Goal: Complete application form: Complete application form

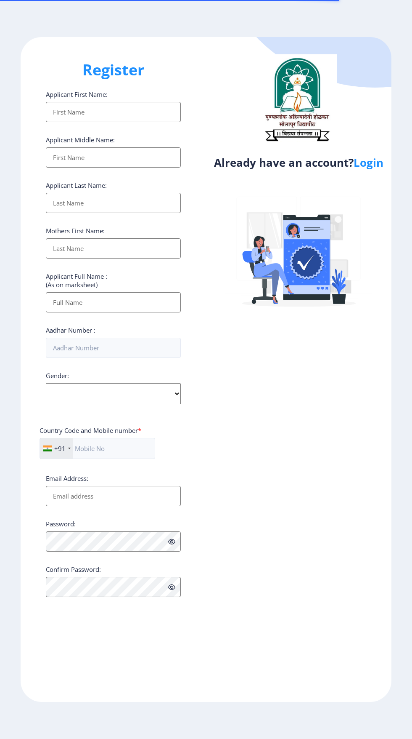
select select
click at [383, 167] on link "Login" at bounding box center [369, 162] width 30 height 15
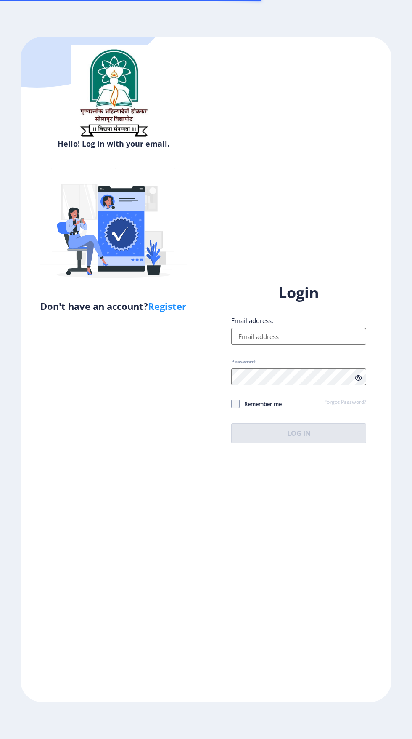
click at [322, 345] on input "Email address:" at bounding box center [298, 336] width 135 height 17
type input "[EMAIL_ADDRESS][DOMAIN_NAME]"
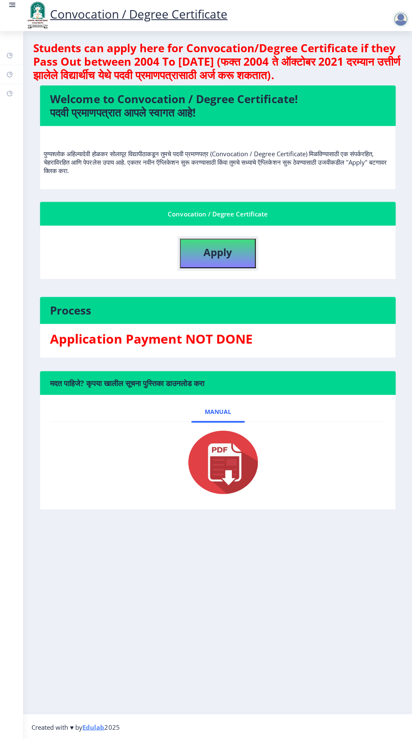
click at [248, 251] on button "Apply" at bounding box center [218, 253] width 76 height 29
select select
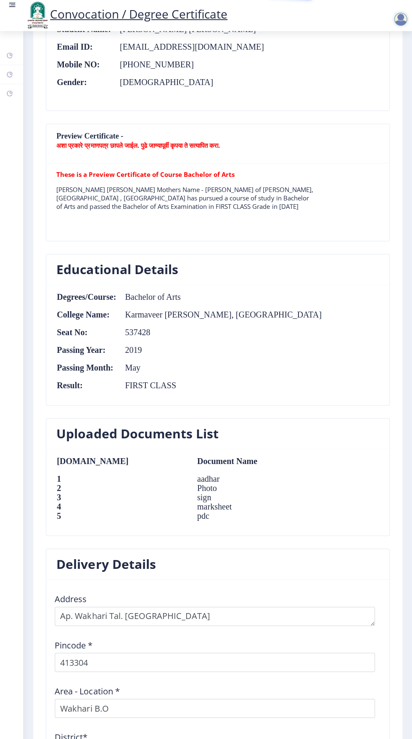
scroll to position [669, 0]
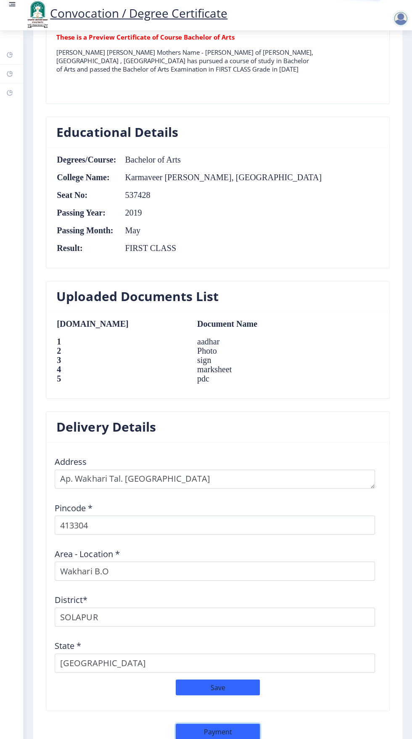
click at [248, 726] on button "Payment" at bounding box center [218, 731] width 84 height 16
select select "sealed"
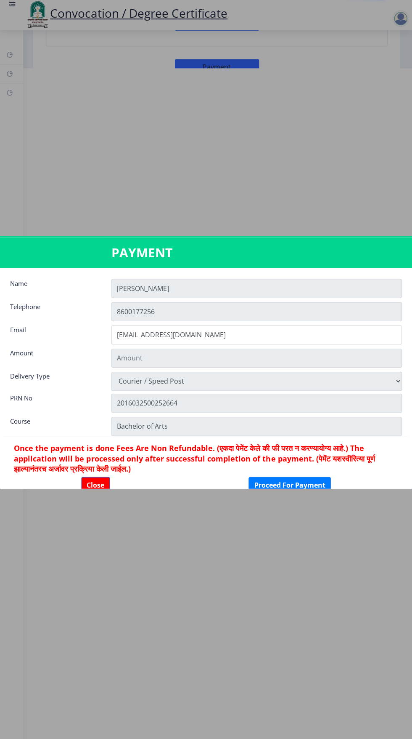
type input "1885"
click at [322, 493] on button "Proceed For Payment" at bounding box center [290, 485] width 82 height 16
click at [325, 493] on button "Proceed For Payment" at bounding box center [290, 485] width 82 height 16
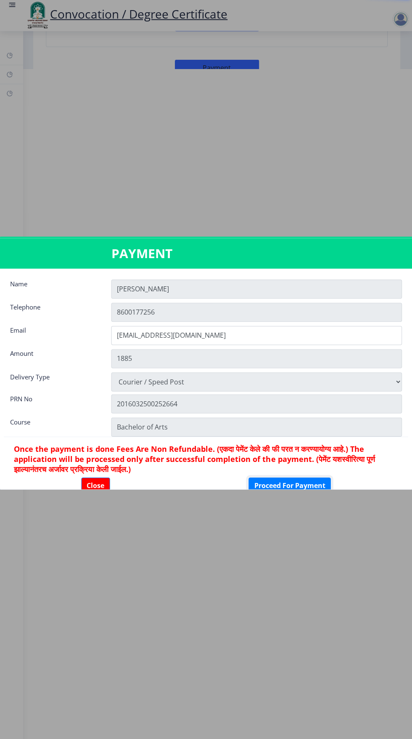
scroll to position [0, 0]
